Goal: Task Accomplishment & Management: Complete application form

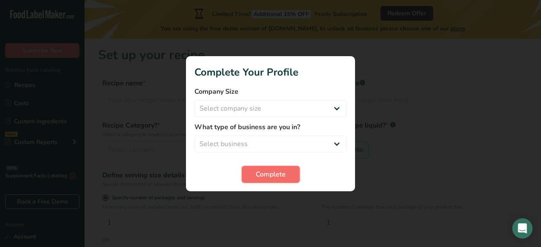
click at [277, 181] on button "Complete" at bounding box center [271, 174] width 58 height 17
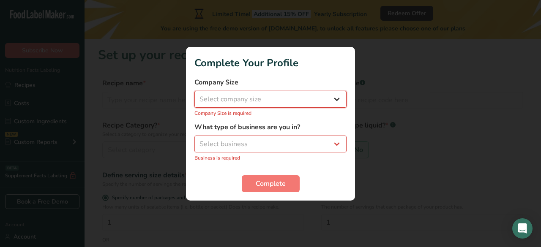
click at [335, 97] on select "Select company size Fewer than 10 Employees 10 to 50 Employees 51 to 500 Employ…" at bounding box center [270, 99] width 152 height 17
select select "1"
click at [194, 95] on select "Select company size Fewer than 10 Employees 10 to 50 Employees 51 to 500 Employ…" at bounding box center [270, 99] width 152 height 17
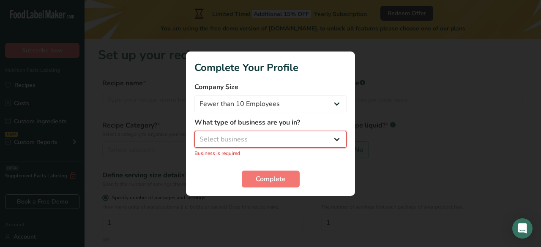
click at [335, 140] on select "Select business Packaged Food Manufacturer Restaurant & Cafe Bakery Meal Plans …" at bounding box center [270, 139] width 152 height 17
select select "8"
click at [194, 135] on select "Select business Packaged Food Manufacturer Restaurant & Cafe Bakery Meal Plans …" at bounding box center [270, 139] width 152 height 17
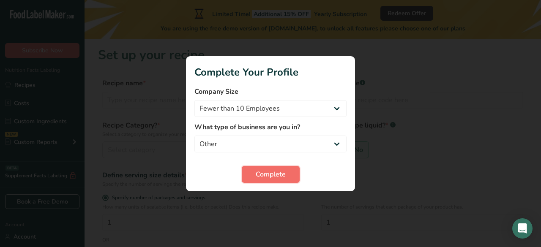
click at [281, 175] on span "Complete" at bounding box center [271, 174] width 30 height 10
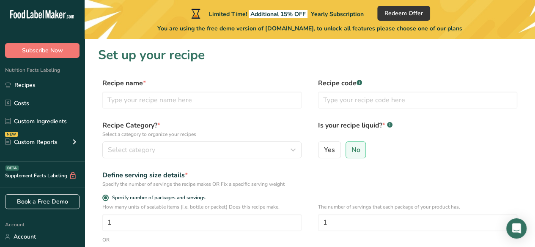
click at [248, 89] on div "Recipe name *" at bounding box center [201, 93] width 199 height 30
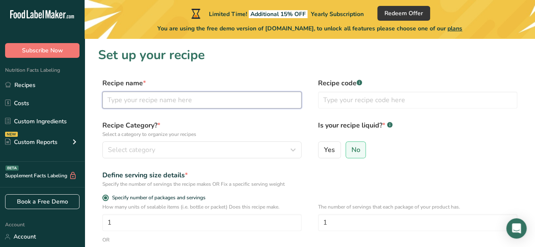
click at [227, 103] on input "text" at bounding box center [201, 100] width 199 height 17
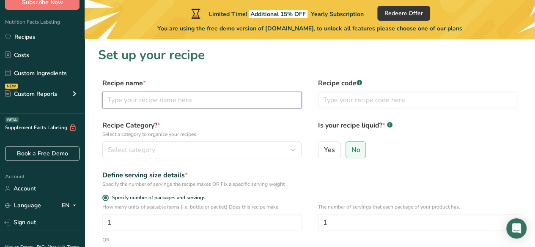
scroll to position [74, 0]
